Goal: Task Accomplishment & Management: Manage account settings

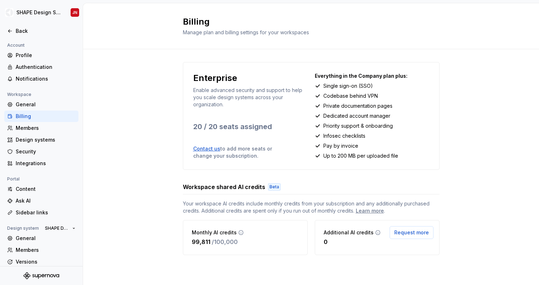
click at [195, 233] on p "Monthly AI credits" at bounding box center [214, 232] width 45 height 7
click at [194, 233] on p "Monthly AI credits" at bounding box center [214, 232] width 45 height 7
click at [188, 203] on span "Your workspace AI credits include monthly credits from your subscription and an…" at bounding box center [311, 207] width 257 height 14
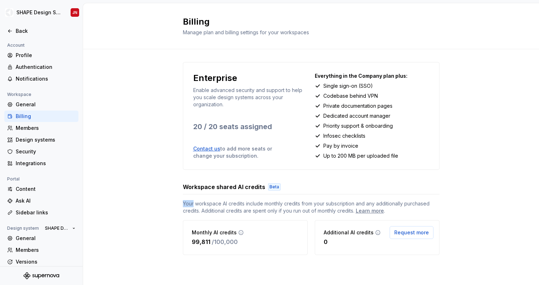
click at [188, 203] on span "Your workspace AI credits include monthly credits from your subscription and an…" at bounding box center [311, 207] width 257 height 14
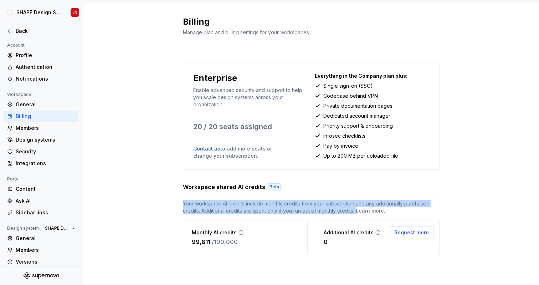
drag, startPoint x: 188, startPoint y: 203, endPoint x: 301, endPoint y: 214, distance: 113.2
click at [297, 213] on span "Your workspace AI credits include monthly credits from your subscription and an…" at bounding box center [311, 207] width 257 height 14
click at [301, 214] on span "Your workspace AI credits include monthly credits from your subscription and an…" at bounding box center [311, 207] width 257 height 14
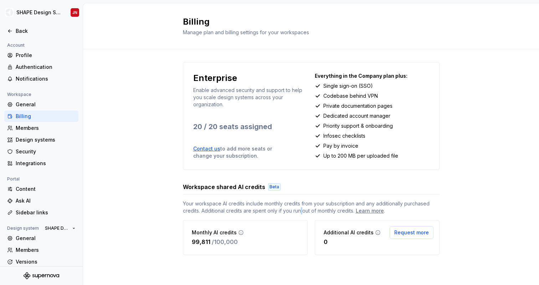
click at [301, 214] on span "Your workspace AI credits include monthly credits from your subscription and an…" at bounding box center [311, 207] width 257 height 14
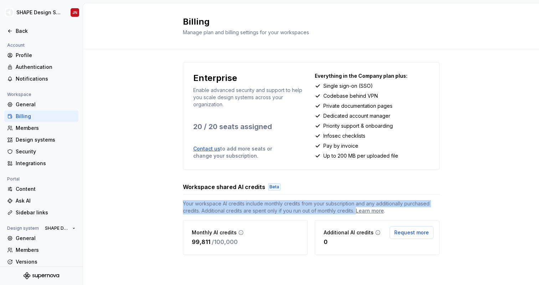
drag, startPoint x: 301, startPoint y: 214, endPoint x: 226, endPoint y: 206, distance: 75.3
click at [226, 206] on span "Your workspace AI credits include monthly credits from your subscription and an…" at bounding box center [311, 207] width 257 height 14
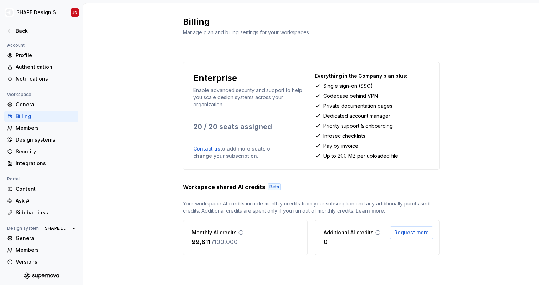
click at [206, 188] on h3 "Workspace shared AI credits" at bounding box center [224, 187] width 82 height 9
click at [254, 188] on h3 "Workspace shared AI credits" at bounding box center [224, 187] width 82 height 9
click at [273, 188] on div "Beta" at bounding box center [274, 186] width 12 height 7
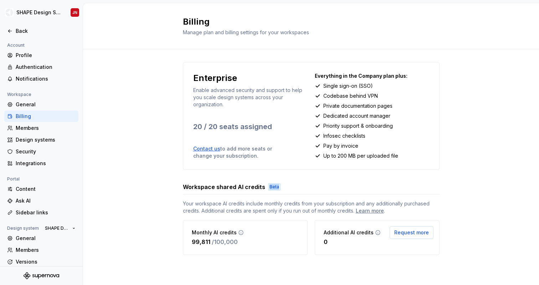
click at [273, 188] on div "Beta" at bounding box center [274, 186] width 12 height 7
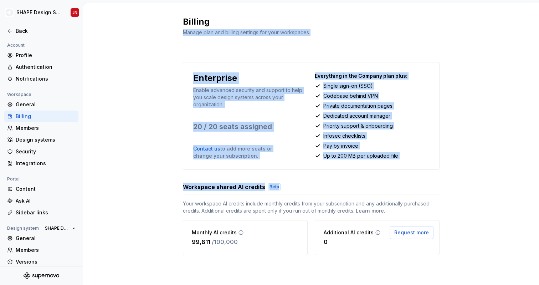
drag, startPoint x: 273, startPoint y: 188, endPoint x: 201, endPoint y: 42, distance: 161.7
click at [201, 42] on div "Billing Manage plan and billing settings for your workspaces Enterprise Enable …" at bounding box center [311, 144] width 456 height 282
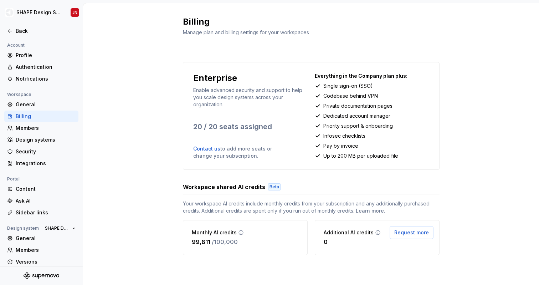
click at [186, 25] on h2 "Billing" at bounding box center [307, 21] width 248 height 11
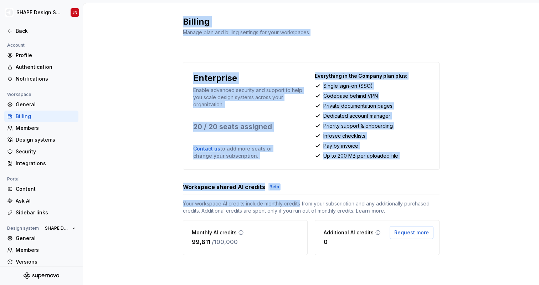
drag, startPoint x: 186, startPoint y: 25, endPoint x: 291, endPoint y: 210, distance: 212.4
click at [291, 210] on div "Billing Manage plan and billing settings for your workspaces Enterprise Enable …" at bounding box center [311, 144] width 456 height 282
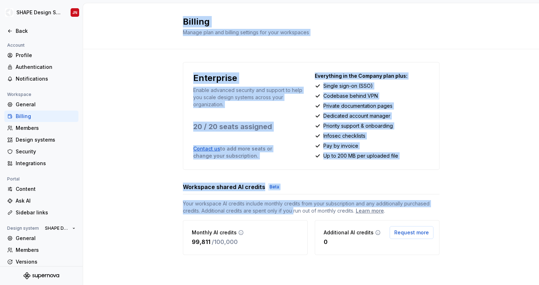
click at [284, 191] on div "Workspace shared AI credits Beta" at bounding box center [311, 187] width 257 height 9
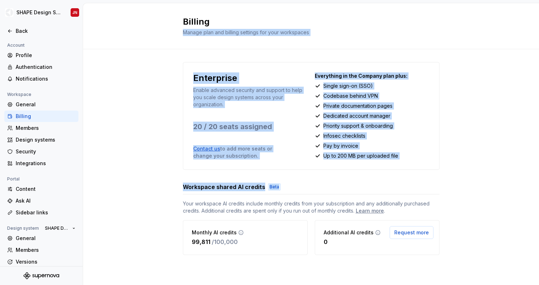
drag, startPoint x: 284, startPoint y: 191, endPoint x: 195, endPoint y: 29, distance: 184.5
click at [195, 29] on div "Billing Manage plan and billing settings for your workspaces Enterprise Enable …" at bounding box center [311, 144] width 456 height 282
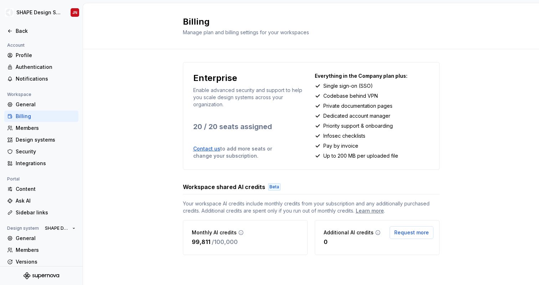
click at [186, 16] on h2 "Billing" at bounding box center [307, 21] width 248 height 11
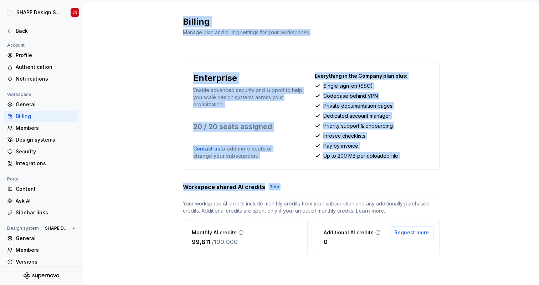
drag, startPoint x: 186, startPoint y: 16, endPoint x: 322, endPoint y: 201, distance: 229.2
click at [322, 201] on div "Billing Manage plan and billing settings for your workspaces Enterprise Enable …" at bounding box center [311, 144] width 456 height 282
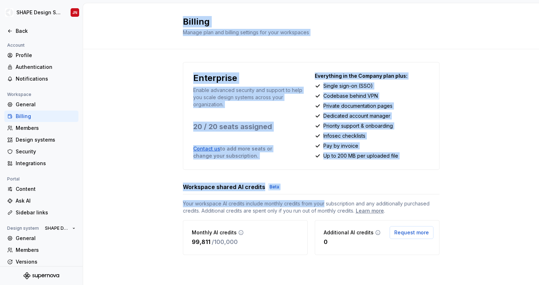
click at [310, 180] on div "Enterprise Enable advanced security and support to help you scale design system…" at bounding box center [311, 158] width 257 height 193
